Goal: Information Seeking & Learning: Learn about a topic

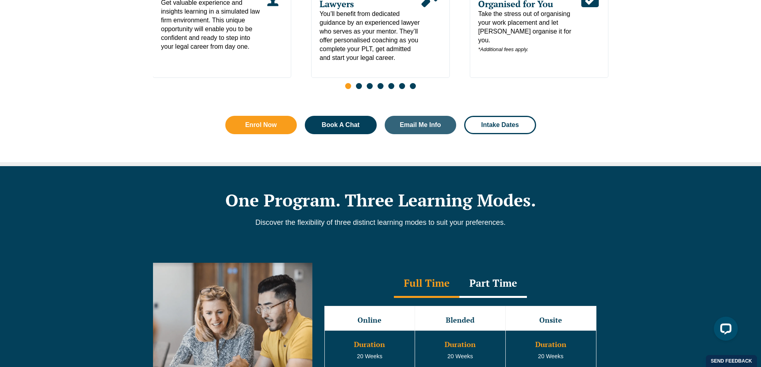
click at [613, 159] on div "Why Choose Leo Cussen? Choosing the right PLT learning centre in Victoria can b…" at bounding box center [380, 26] width 761 height 279
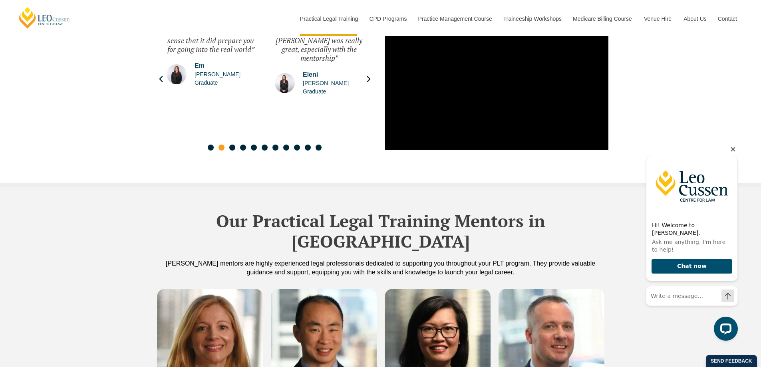
scroll to position [1957, 0]
click at [758, 169] on div "Testimonials For more than 50 years Leo Cussen has been delivering quality lega…" at bounding box center [380, 63] width 761 height 245
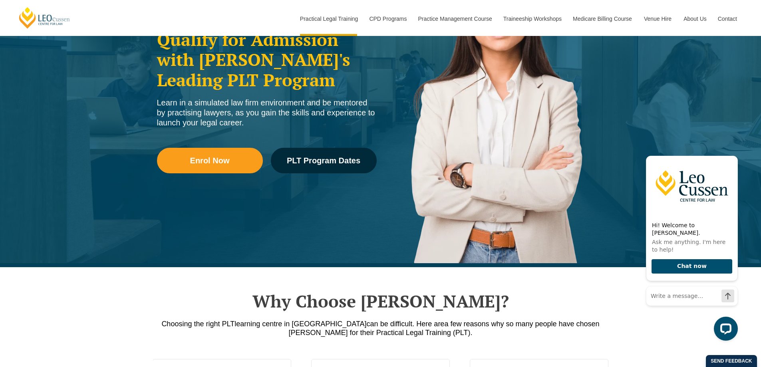
scroll to position [0, 0]
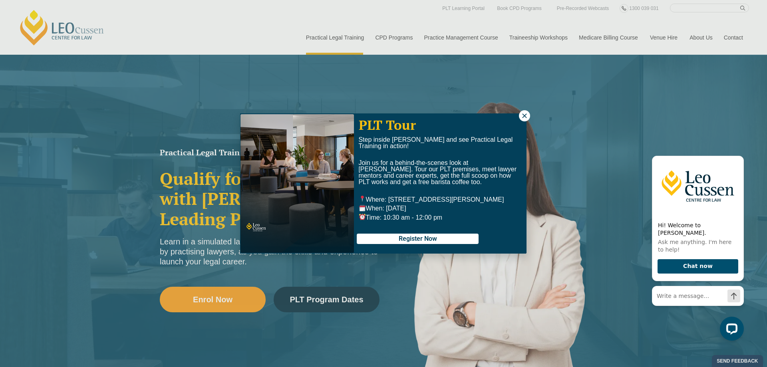
click at [761, 11] on html "Leo Cussen Centre for Law Search here Practical Legal Training Our Practical Le…" at bounding box center [383, 183] width 767 height 367
click at [523, 119] on button at bounding box center [524, 115] width 11 height 11
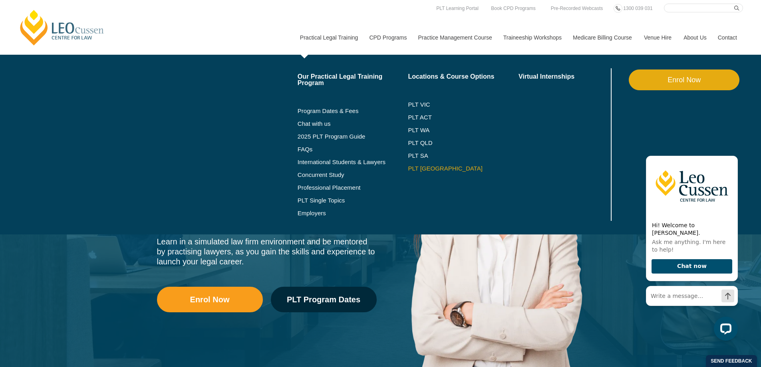
click at [425, 166] on link "PLT [GEOGRAPHIC_DATA]" at bounding box center [463, 168] width 111 height 6
